Goal: Check status

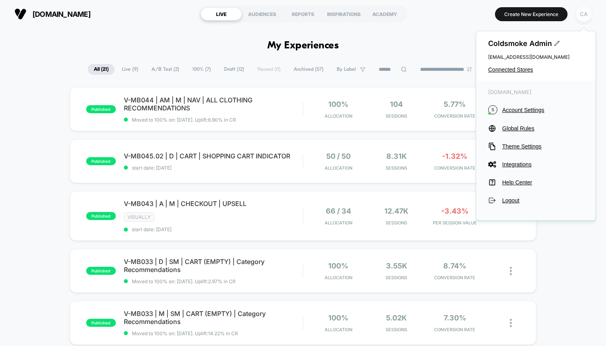
click at [585, 17] on div "CA" at bounding box center [583, 14] width 16 height 16
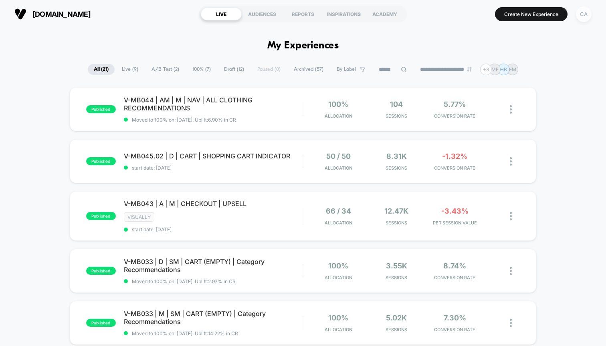
click at [584, 16] on div "CA" at bounding box center [583, 14] width 16 height 16
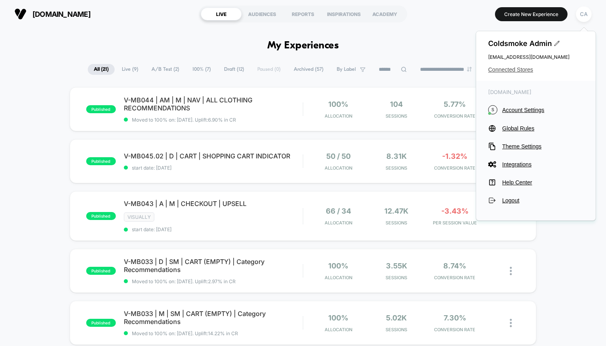
click at [517, 72] on span "Connected Stores" at bounding box center [535, 69] width 95 height 6
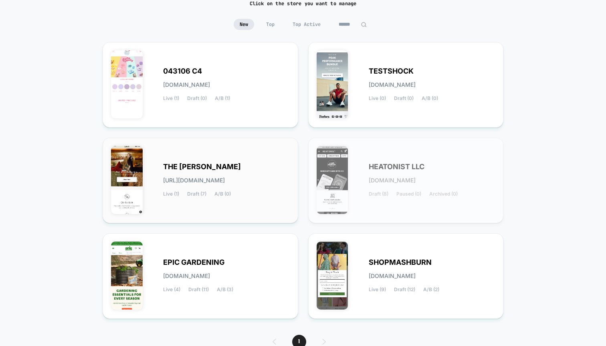
scroll to position [62, 0]
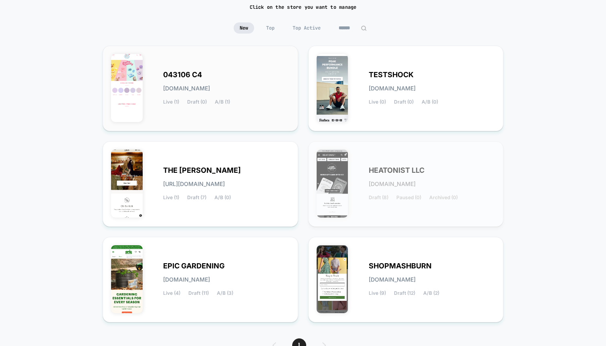
click at [237, 80] on div "043106 C4 [DOMAIN_NAME] Live (1) Draft (0) A/B (1)" at bounding box center [226, 88] width 127 height 33
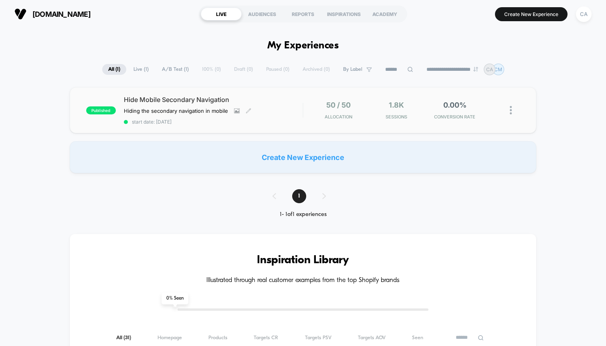
click at [290, 98] on span "Hide Mobile Secondary Navigation" at bounding box center [213, 100] width 179 height 8
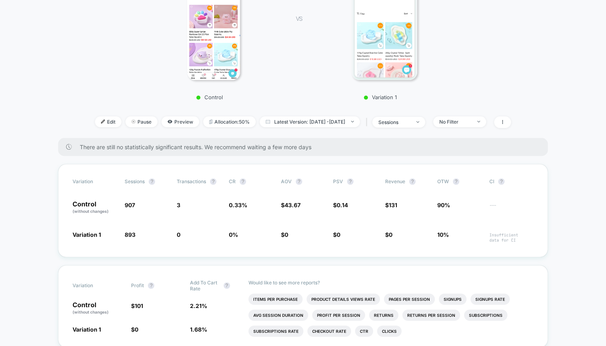
scroll to position [163, 0]
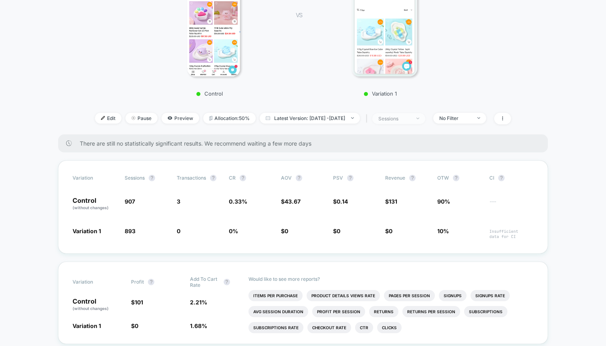
click at [425, 118] on span "sessions" at bounding box center [398, 118] width 53 height 11
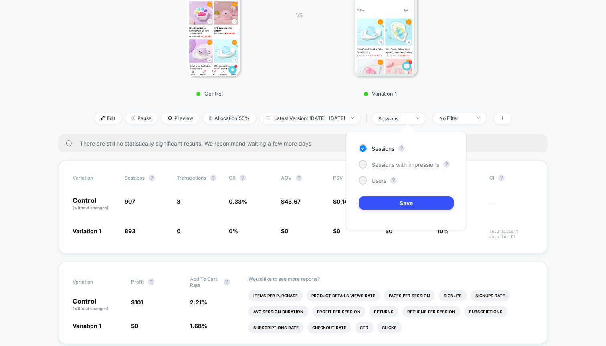
click at [536, 141] on div "There are still no statistically significant results. We recommend waiting a fe…" at bounding box center [302, 144] width 489 height 18
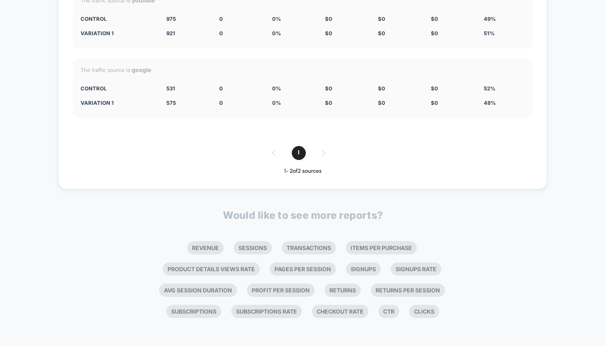
scroll to position [1925, 0]
click at [392, 314] on li "Ctr" at bounding box center [388, 311] width 21 height 13
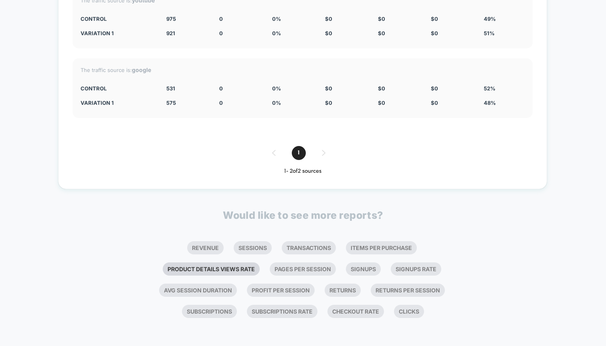
click at [235, 268] on li "Product Details Views Rate" at bounding box center [211, 269] width 97 height 13
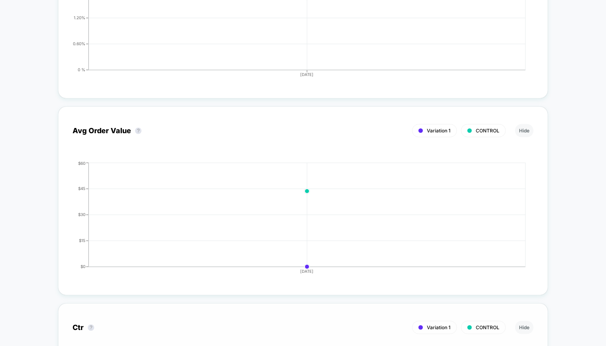
scroll to position [1224, 0]
